Goal: Check status: Check status

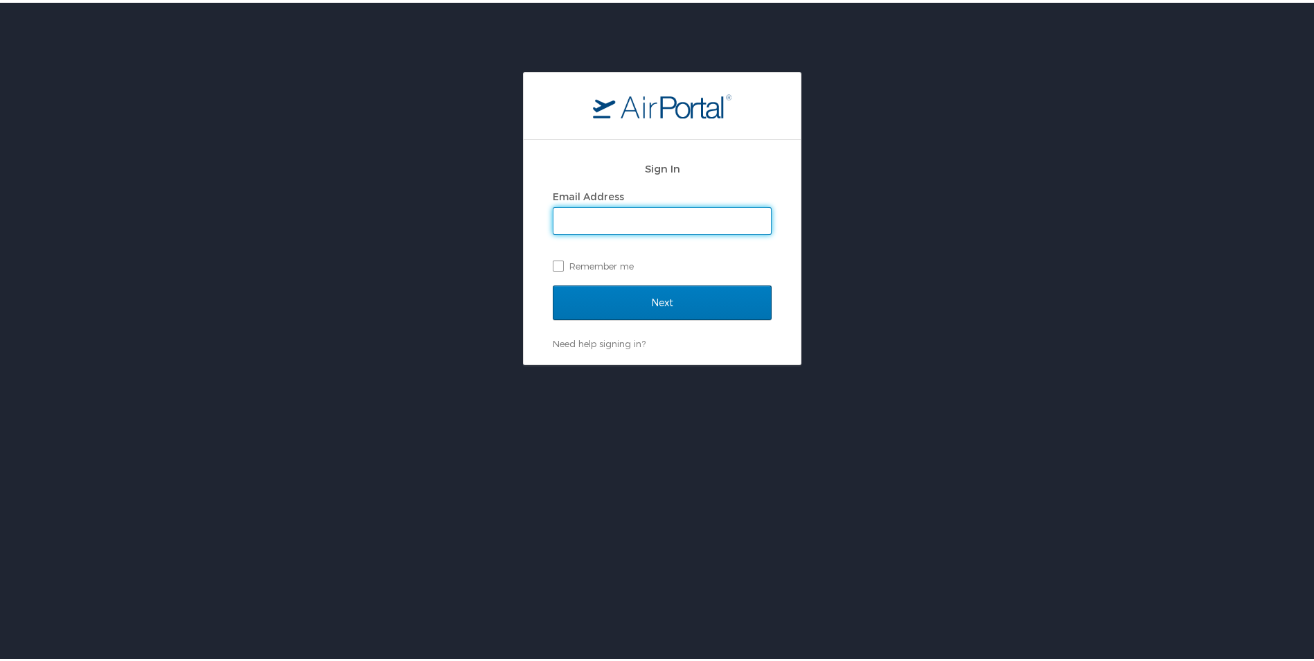
type input "kskahill@usmef.org"
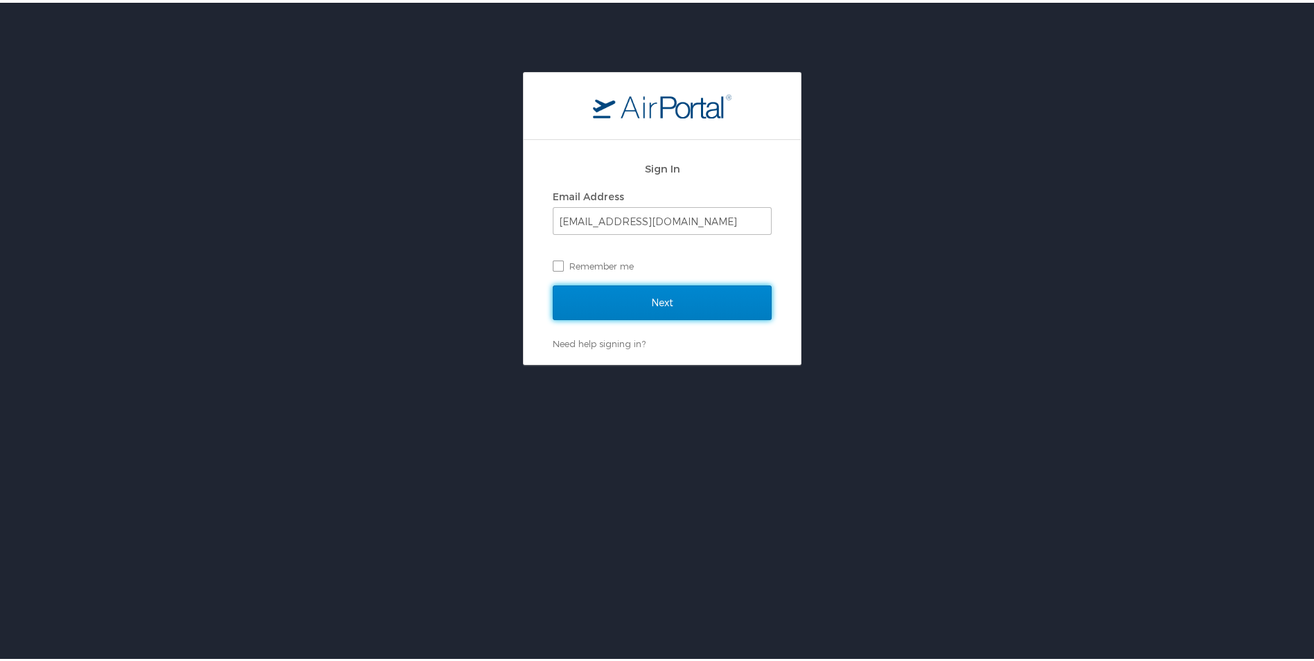
click at [648, 299] on input "Next" at bounding box center [662, 300] width 219 height 35
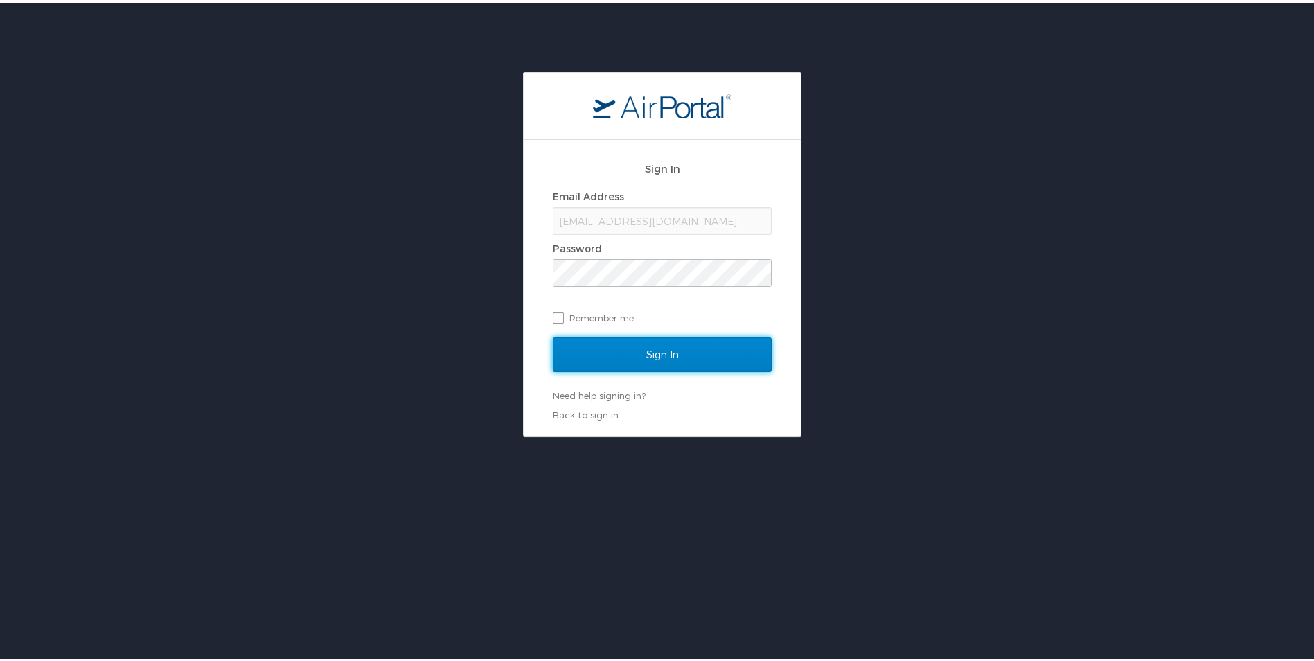
click at [654, 349] on input "Sign In" at bounding box center [662, 351] width 219 height 35
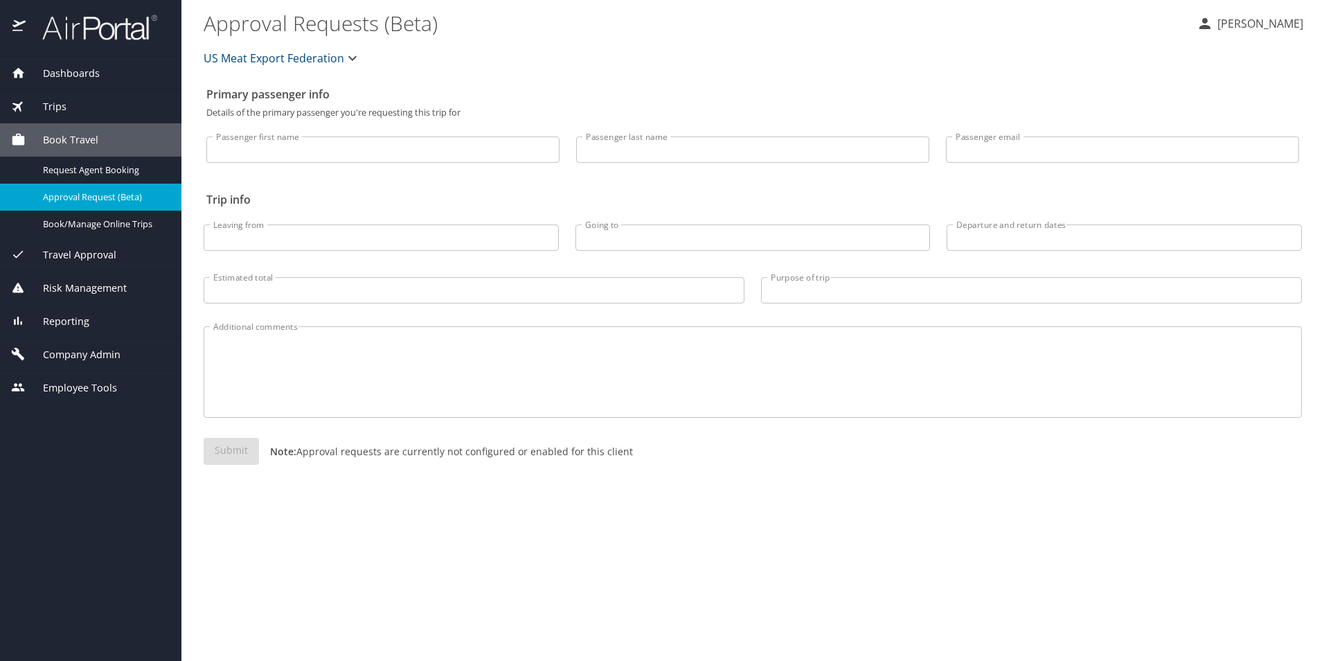
click at [70, 107] on div "Trips" at bounding box center [90, 106] width 159 height 15
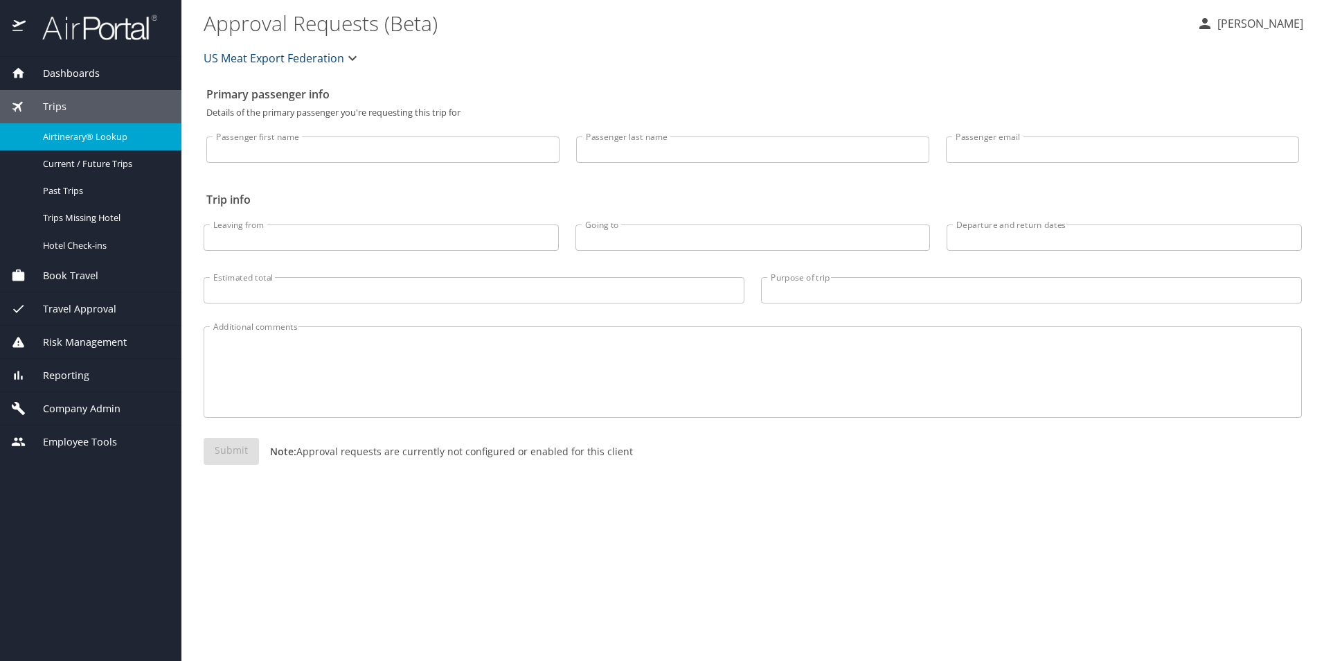
click at [118, 134] on span "Airtinerary® Lookup" at bounding box center [104, 136] width 122 height 13
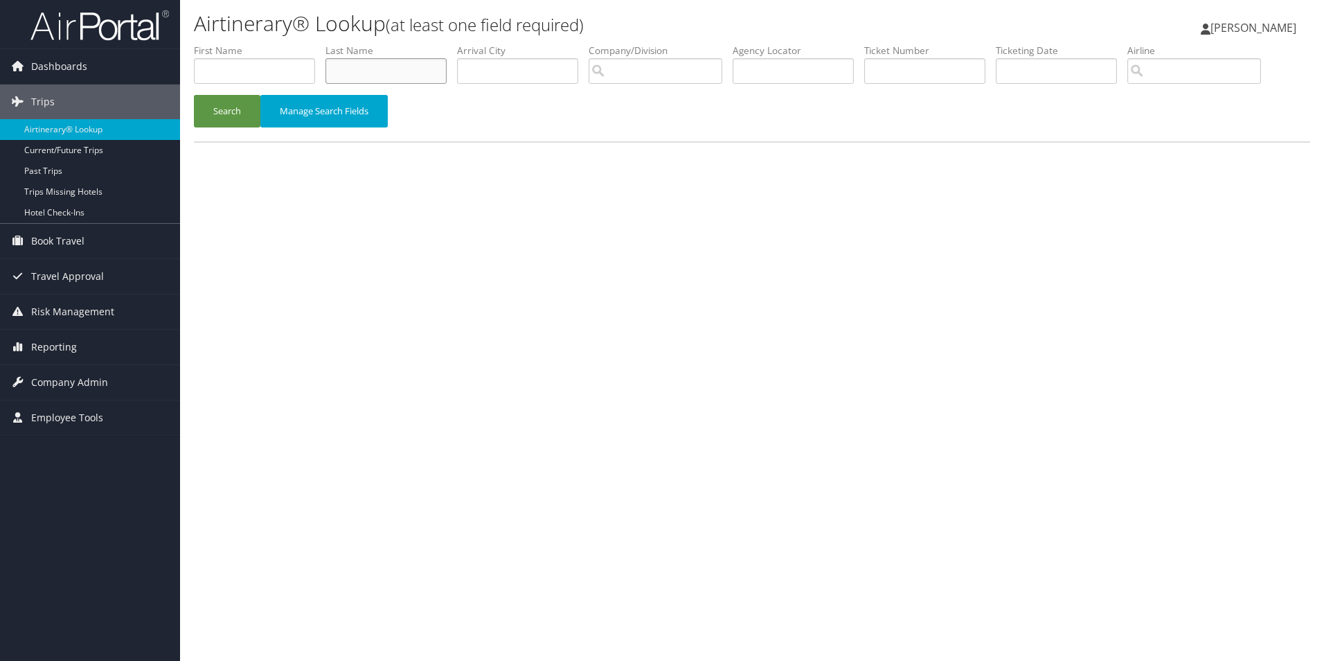
click at [395, 66] on input "text" at bounding box center [385, 71] width 121 height 26
type input "borror"
click at [217, 118] on button "Search" at bounding box center [227, 111] width 66 height 33
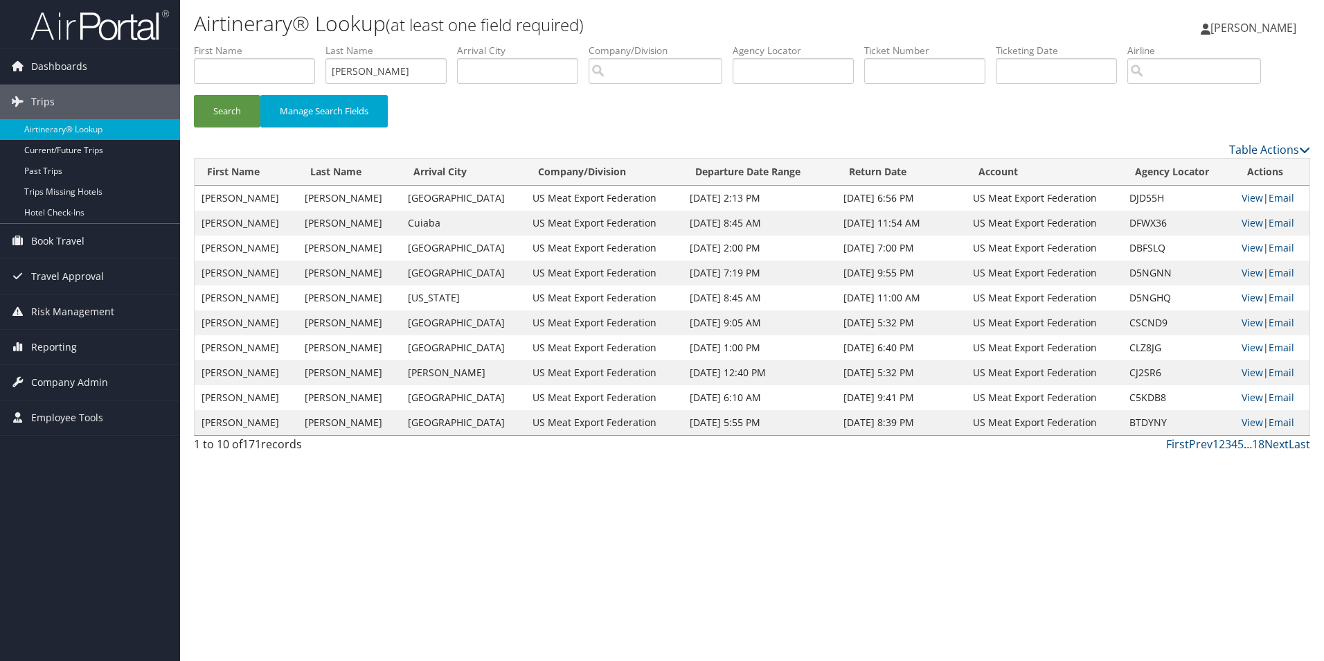
click at [1247, 294] on link "View" at bounding box center [1252, 297] width 21 height 13
click at [1245, 269] on link "View" at bounding box center [1252, 272] width 21 height 13
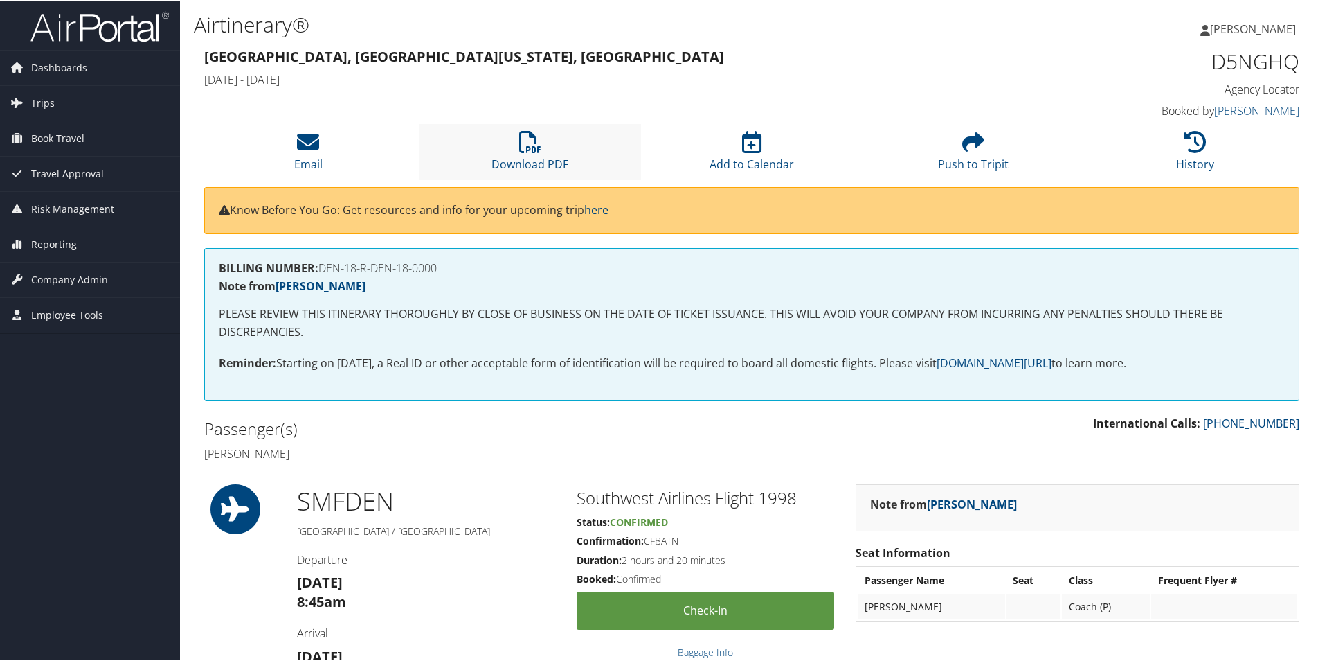
click at [508, 147] on li "Download PDF" at bounding box center [530, 151] width 222 height 56
click at [1212, 150] on li "History" at bounding box center [1196, 151] width 222 height 56
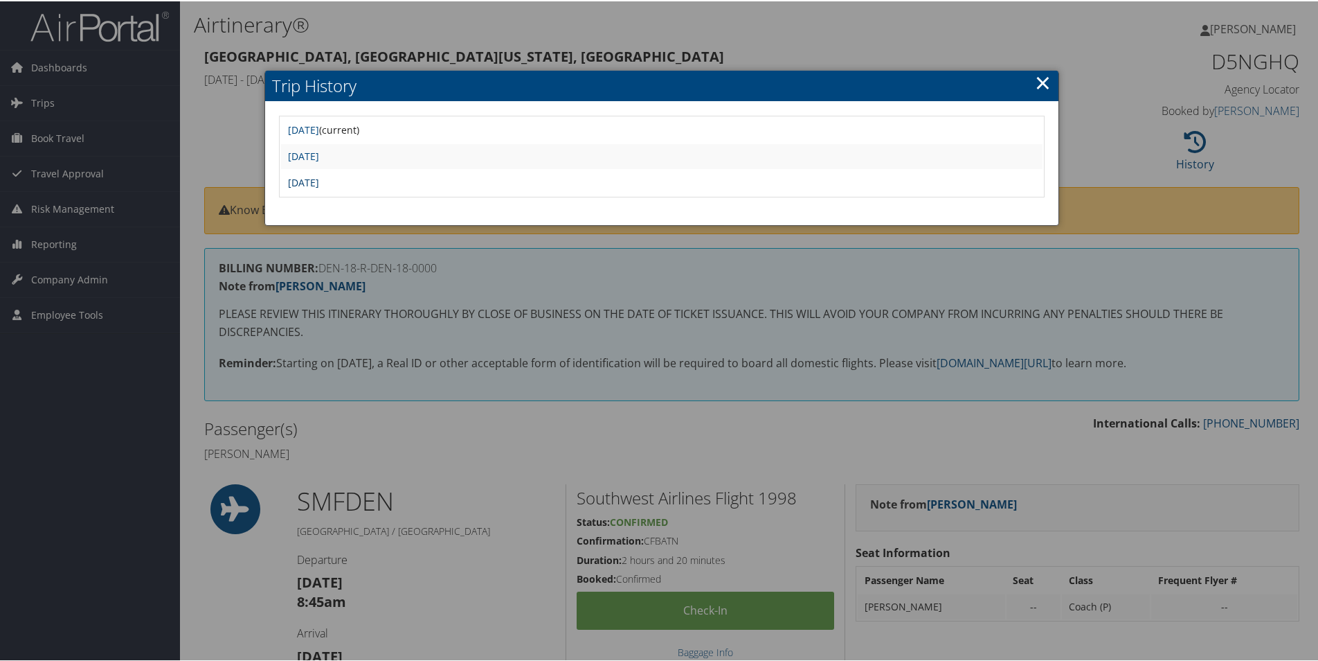
click at [319, 181] on link "[DATE]" at bounding box center [303, 180] width 31 height 13
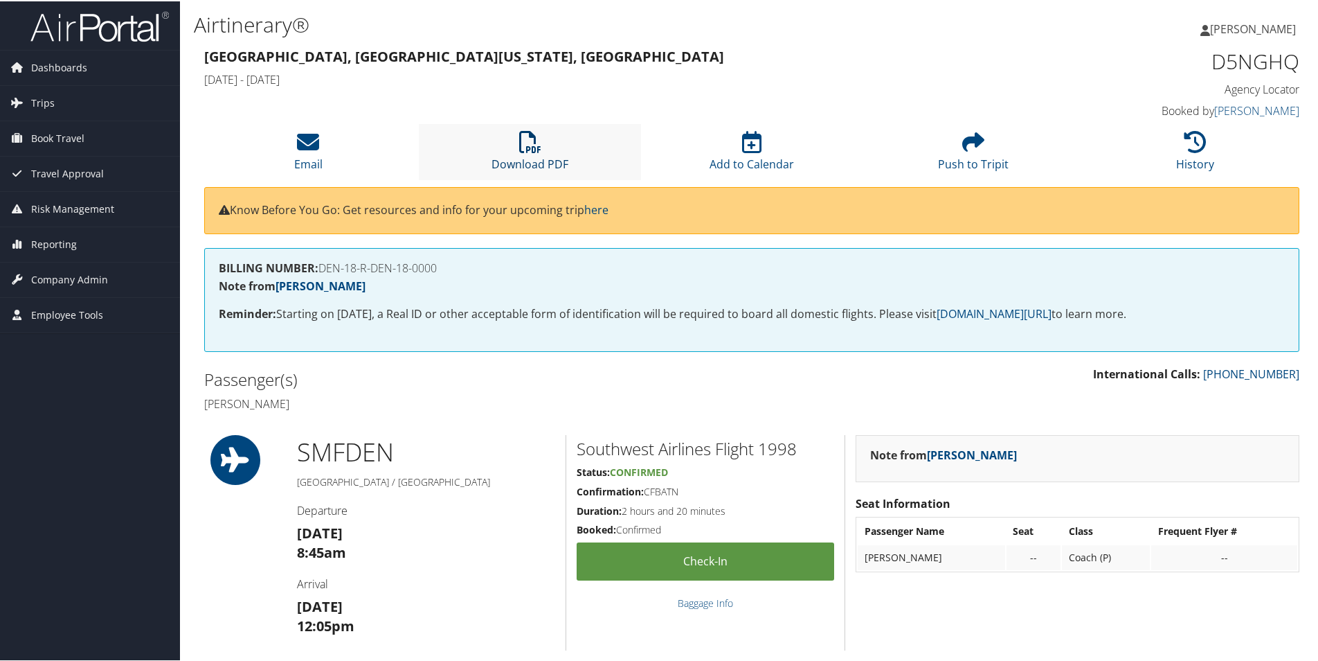
click at [552, 156] on link "Download PDF" at bounding box center [530, 153] width 77 height 33
click at [1194, 148] on icon at bounding box center [1196, 140] width 22 height 22
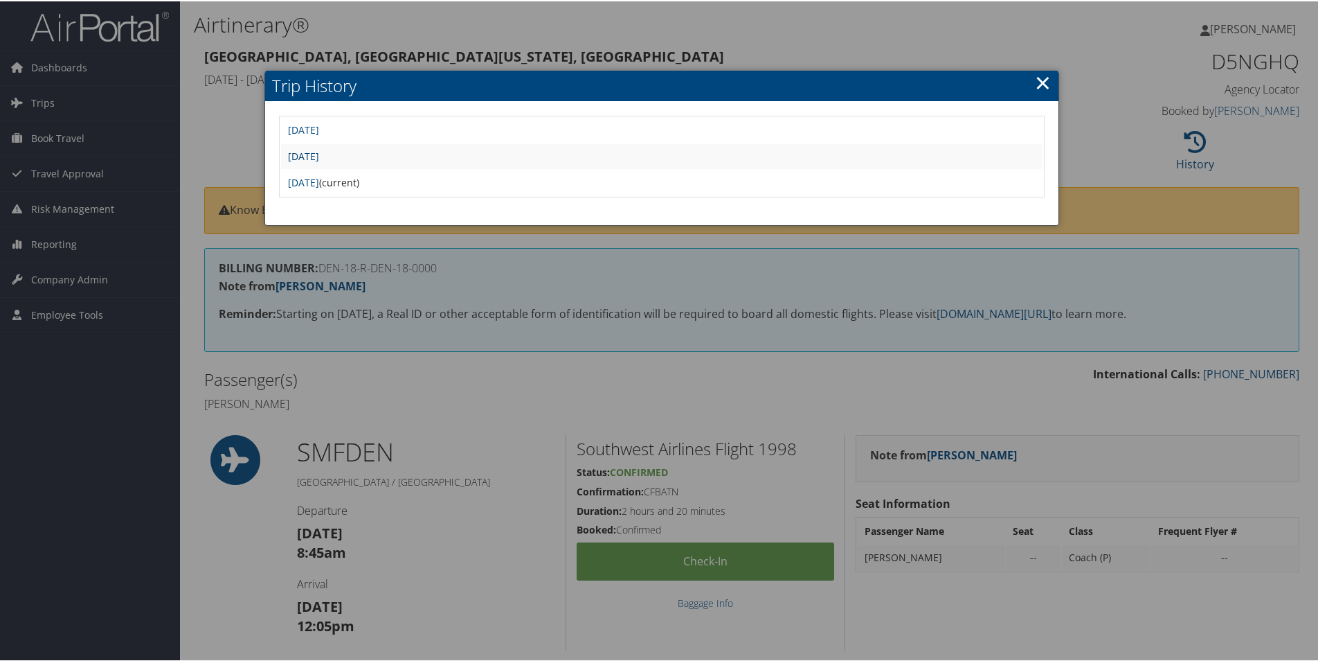
click at [319, 155] on link "Thu Aug 21 16:52:20 MDT 2025" at bounding box center [303, 154] width 31 height 13
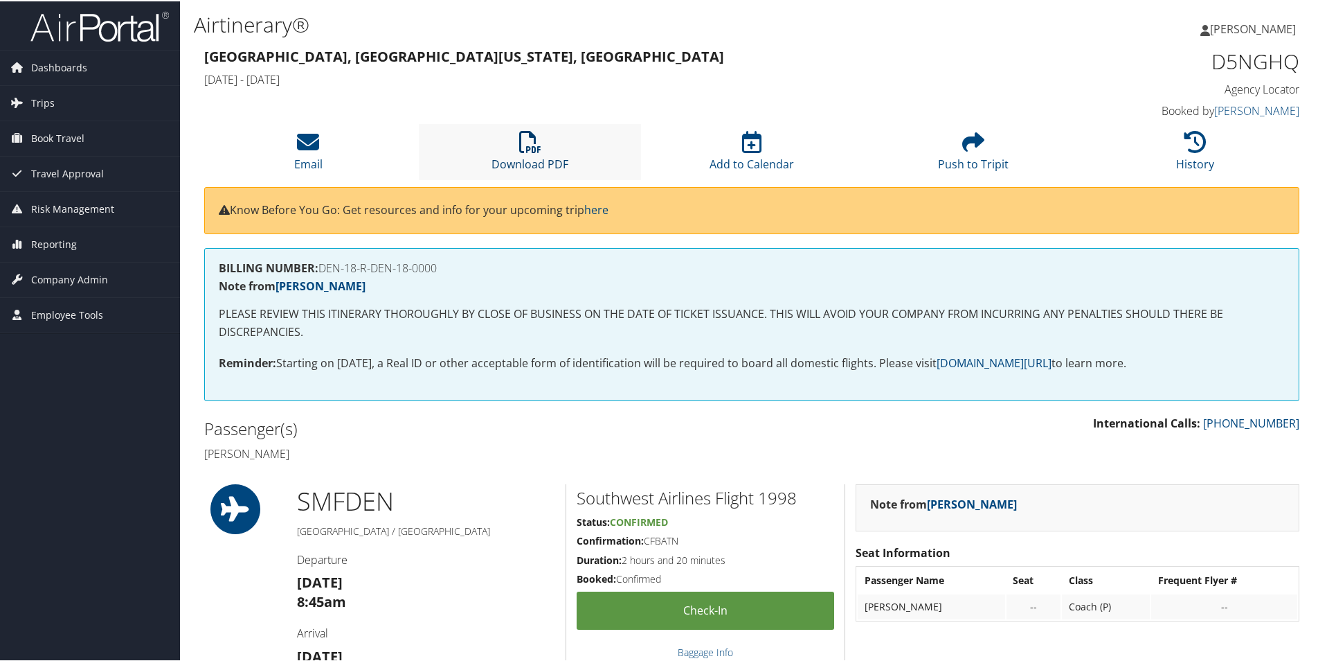
click at [535, 145] on icon at bounding box center [530, 140] width 22 height 22
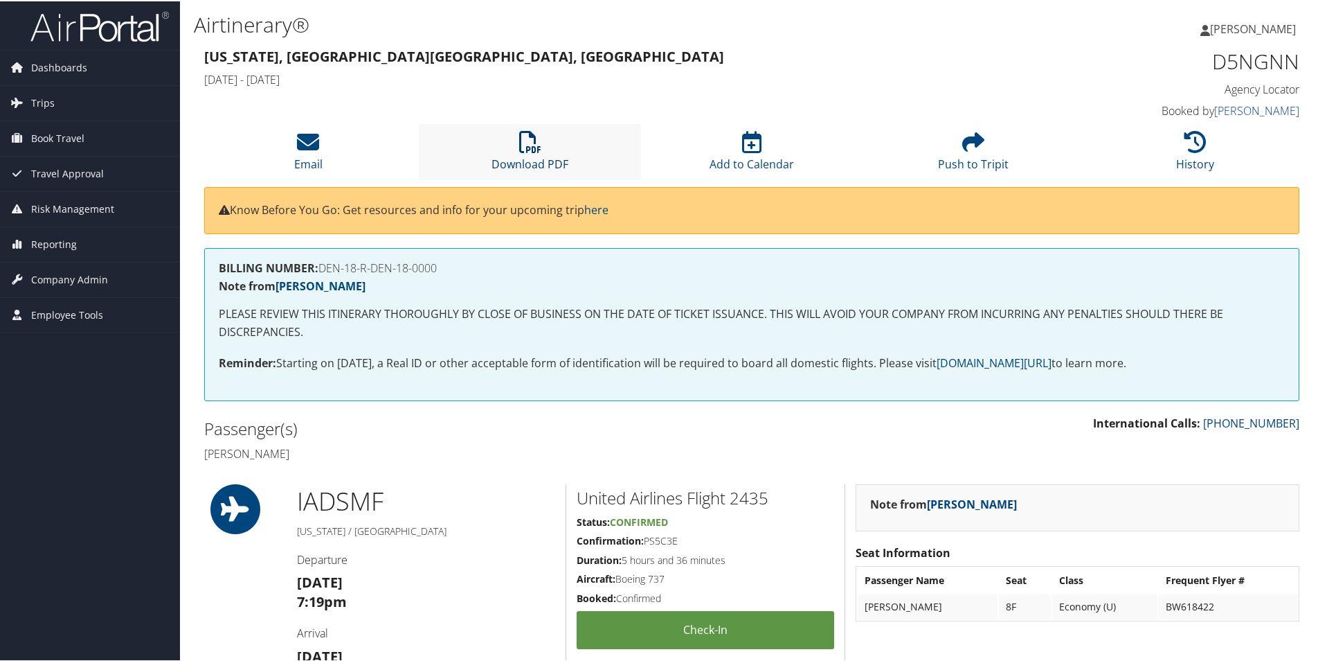
click at [538, 150] on icon at bounding box center [530, 140] width 22 height 22
